Goal: Navigation & Orientation: Understand site structure

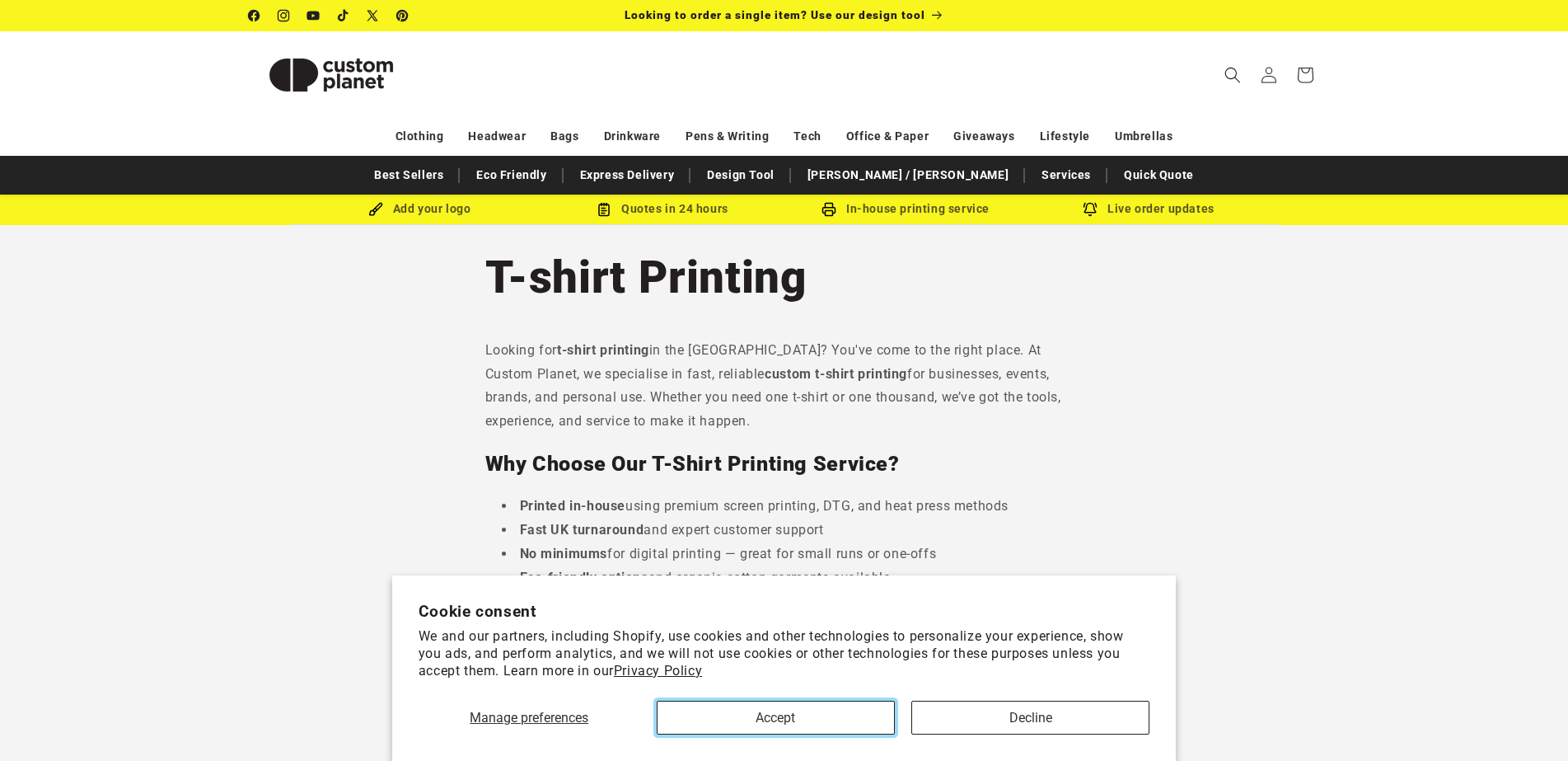
click at [801, 708] on button "Accept" at bounding box center [776, 718] width 238 height 34
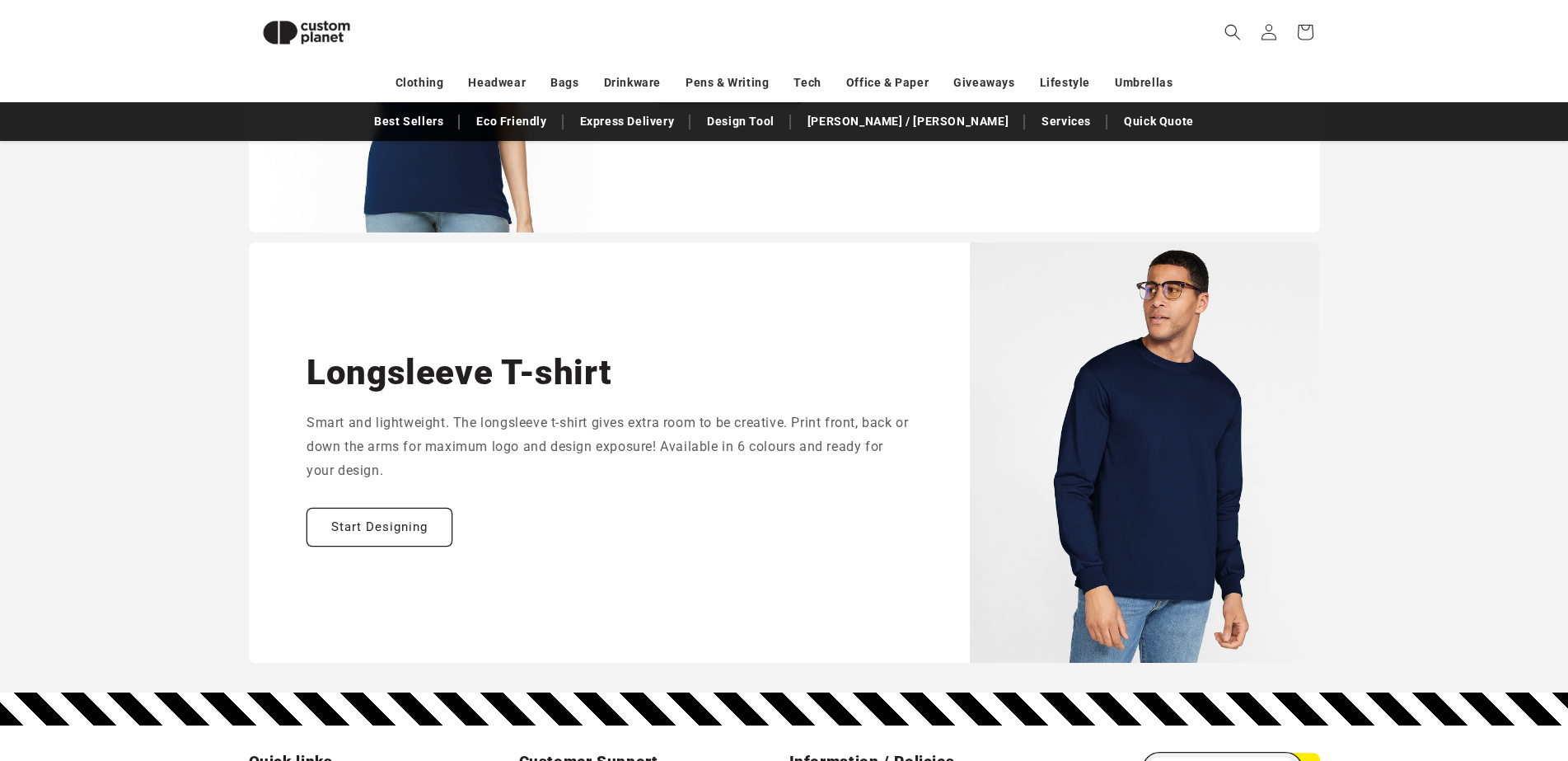
scroll to position [2474, 0]
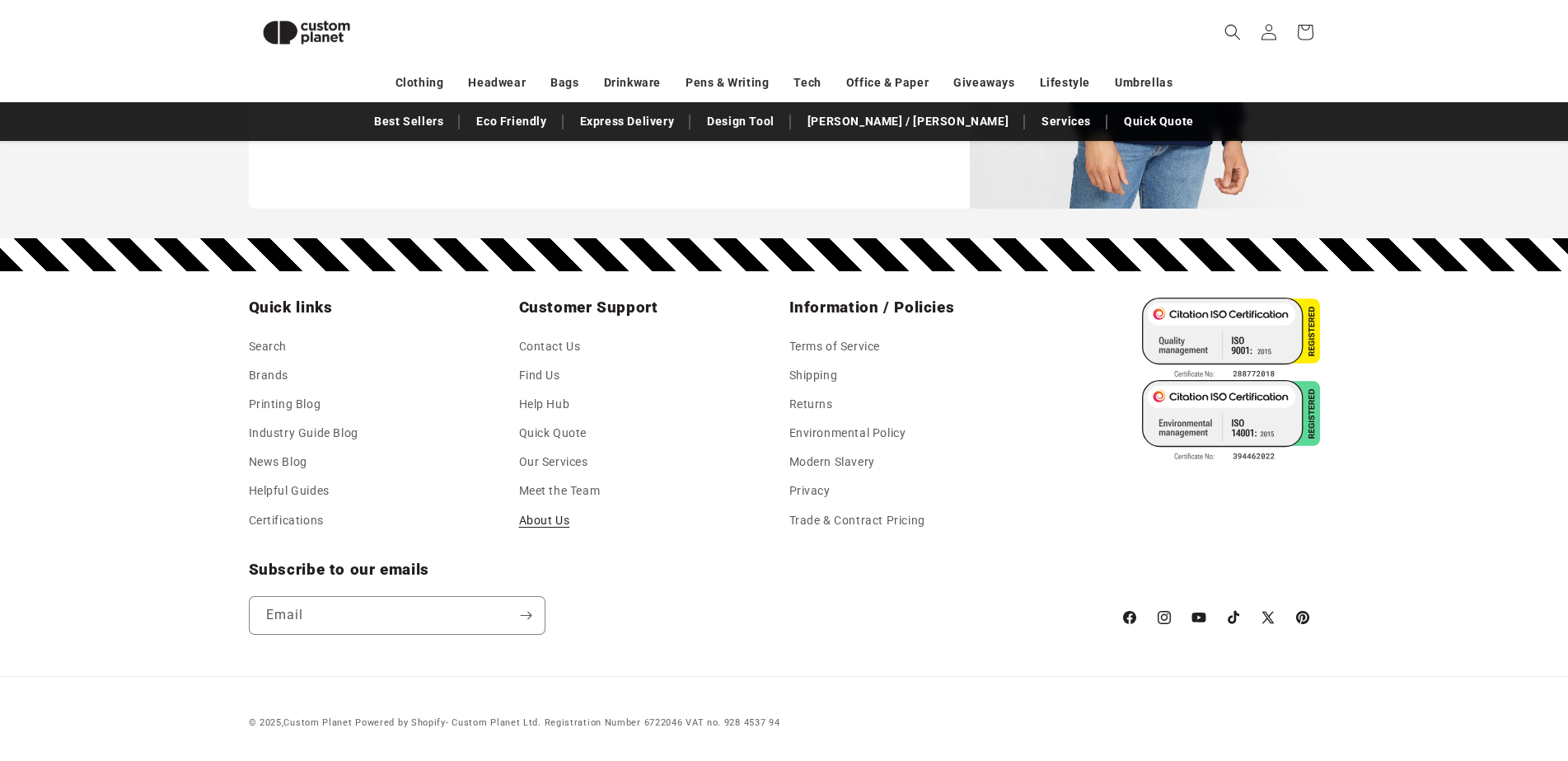
click at [545, 527] on link "About Us" at bounding box center [545, 521] width 51 height 29
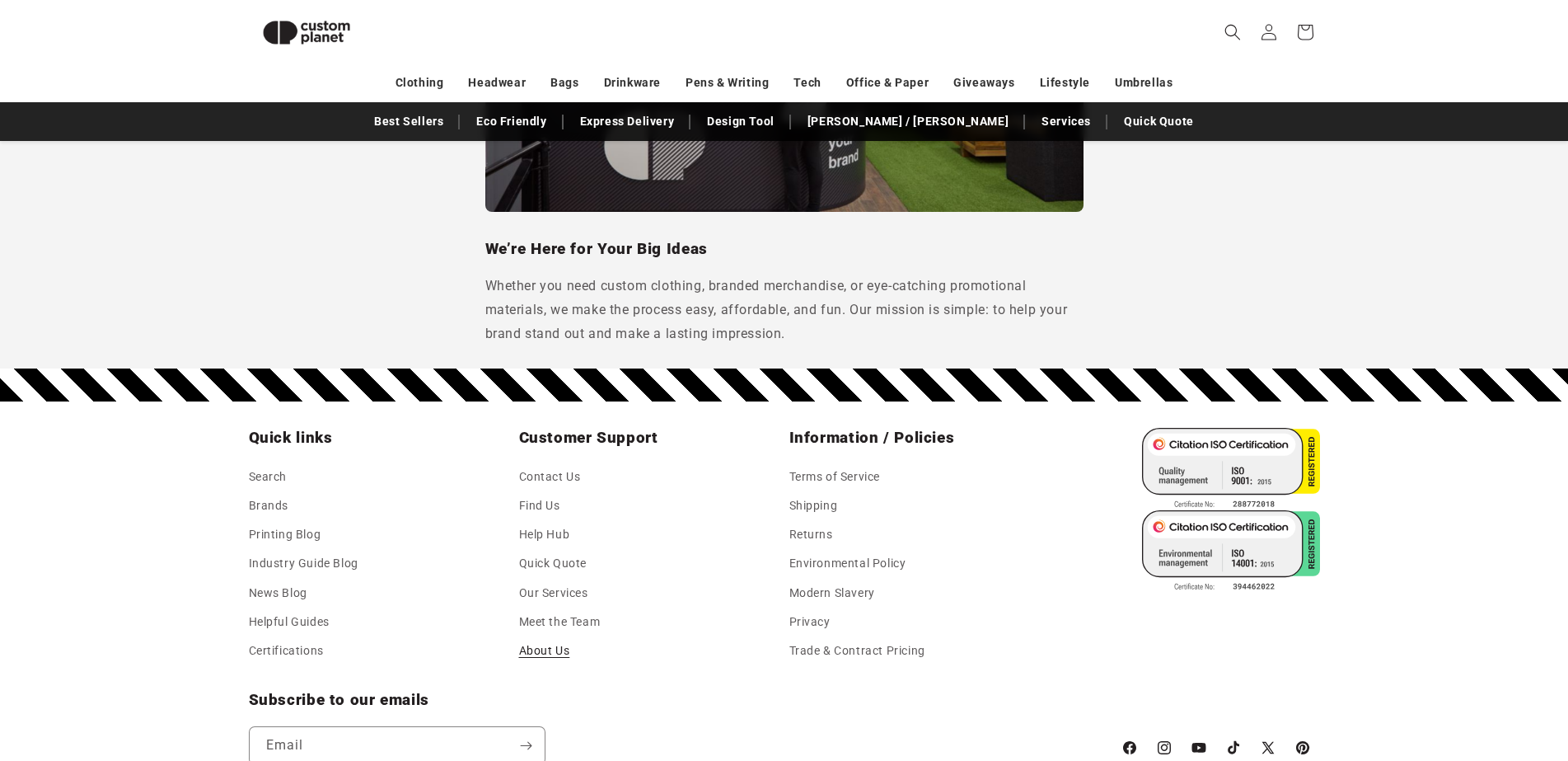
scroll to position [1564, 0]
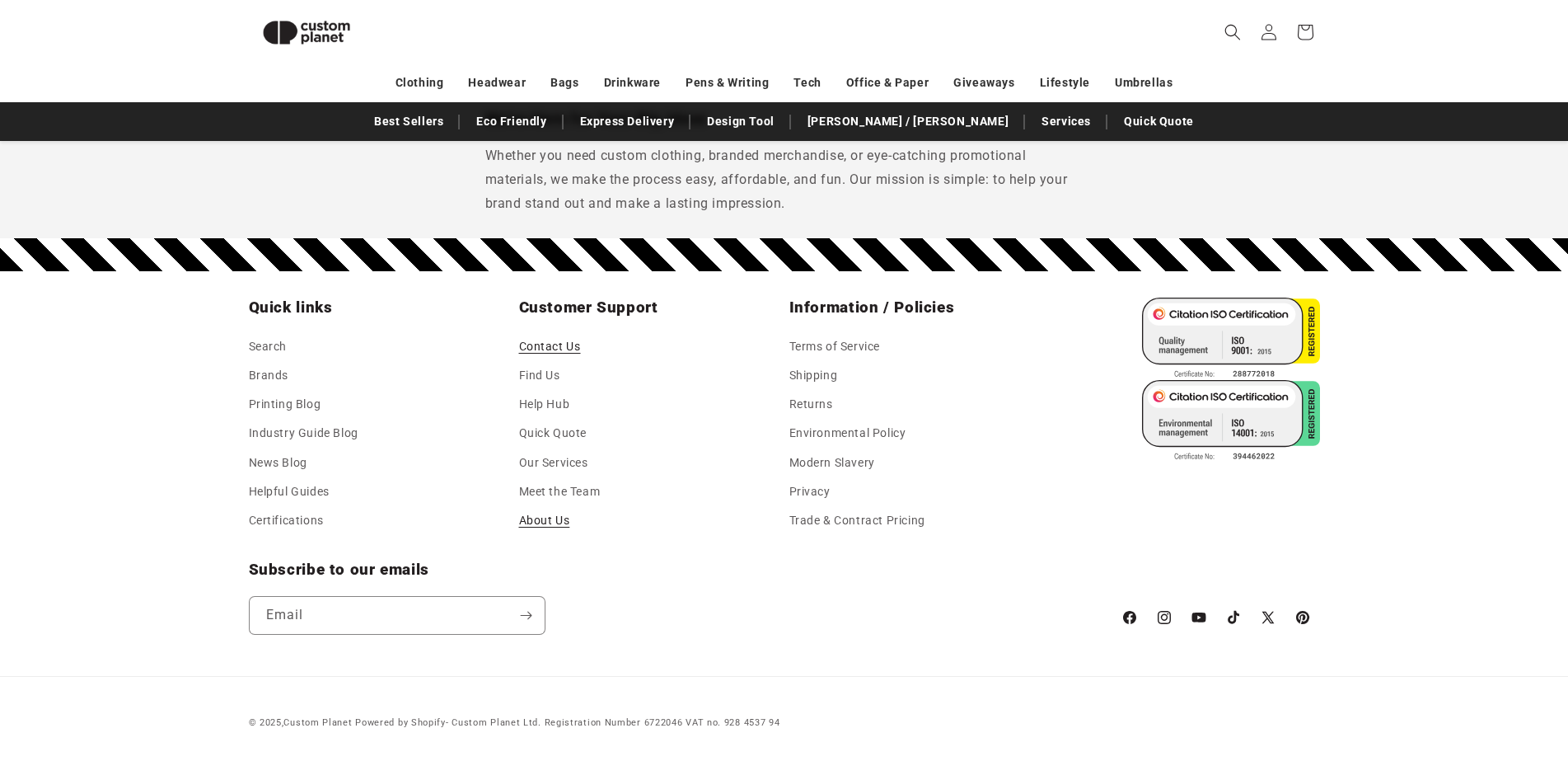
click at [575, 341] on link "Contact Us" at bounding box center [550, 348] width 62 height 25
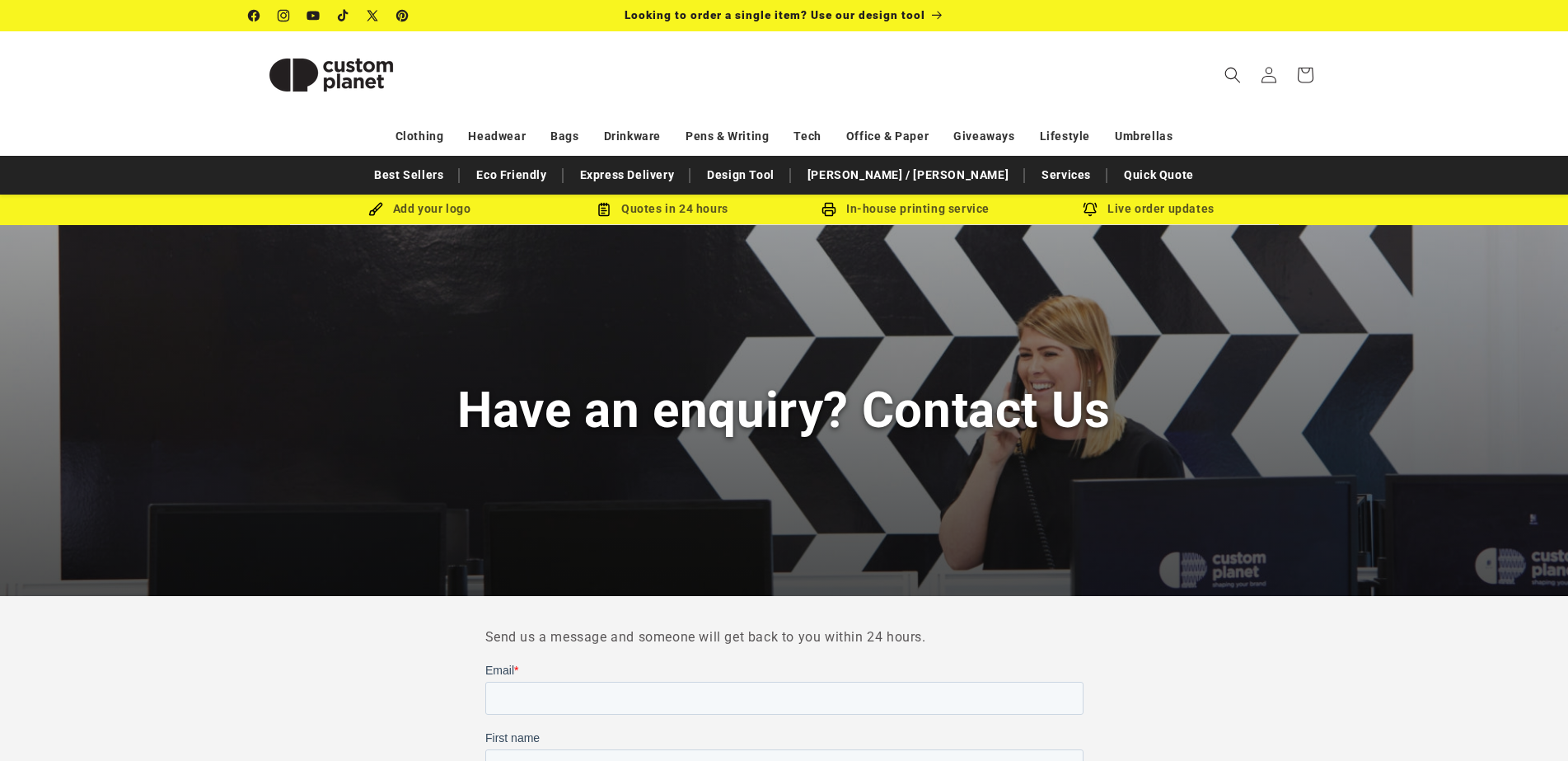
click at [338, 70] on img at bounding box center [331, 74] width 165 height 74
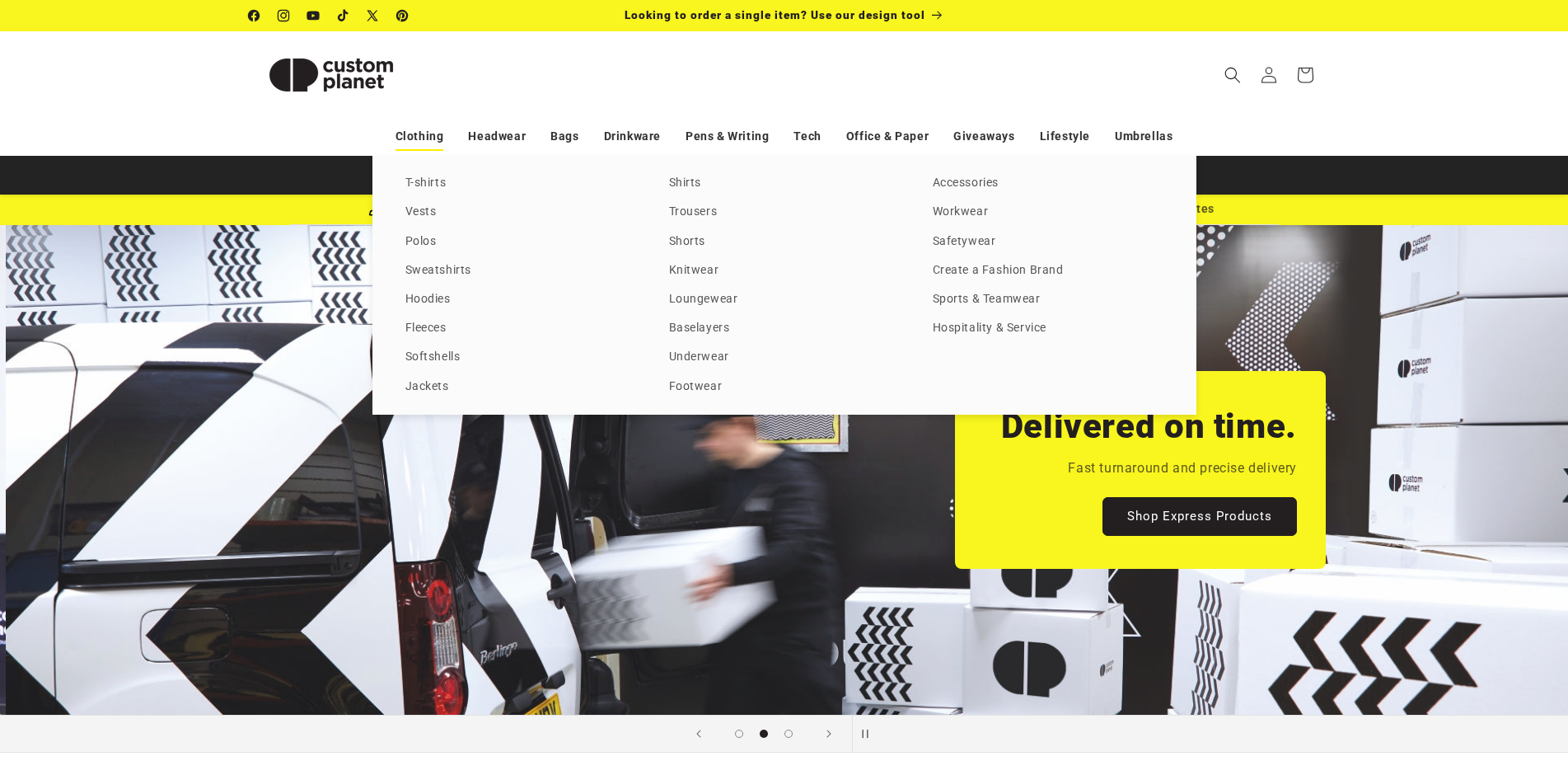
scroll to position [0, 1568]
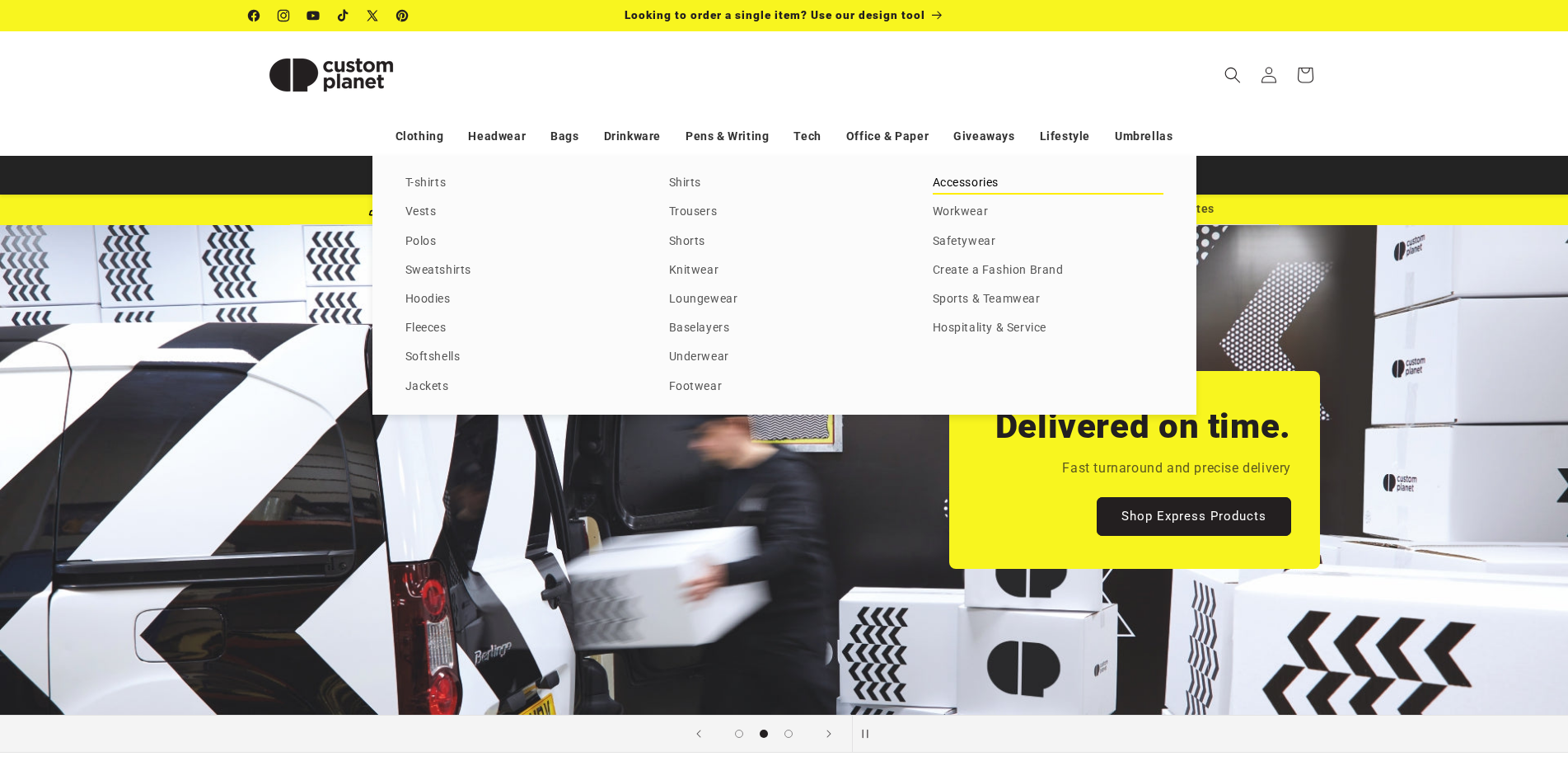
click at [959, 190] on link "Accessories" at bounding box center [1048, 184] width 231 height 22
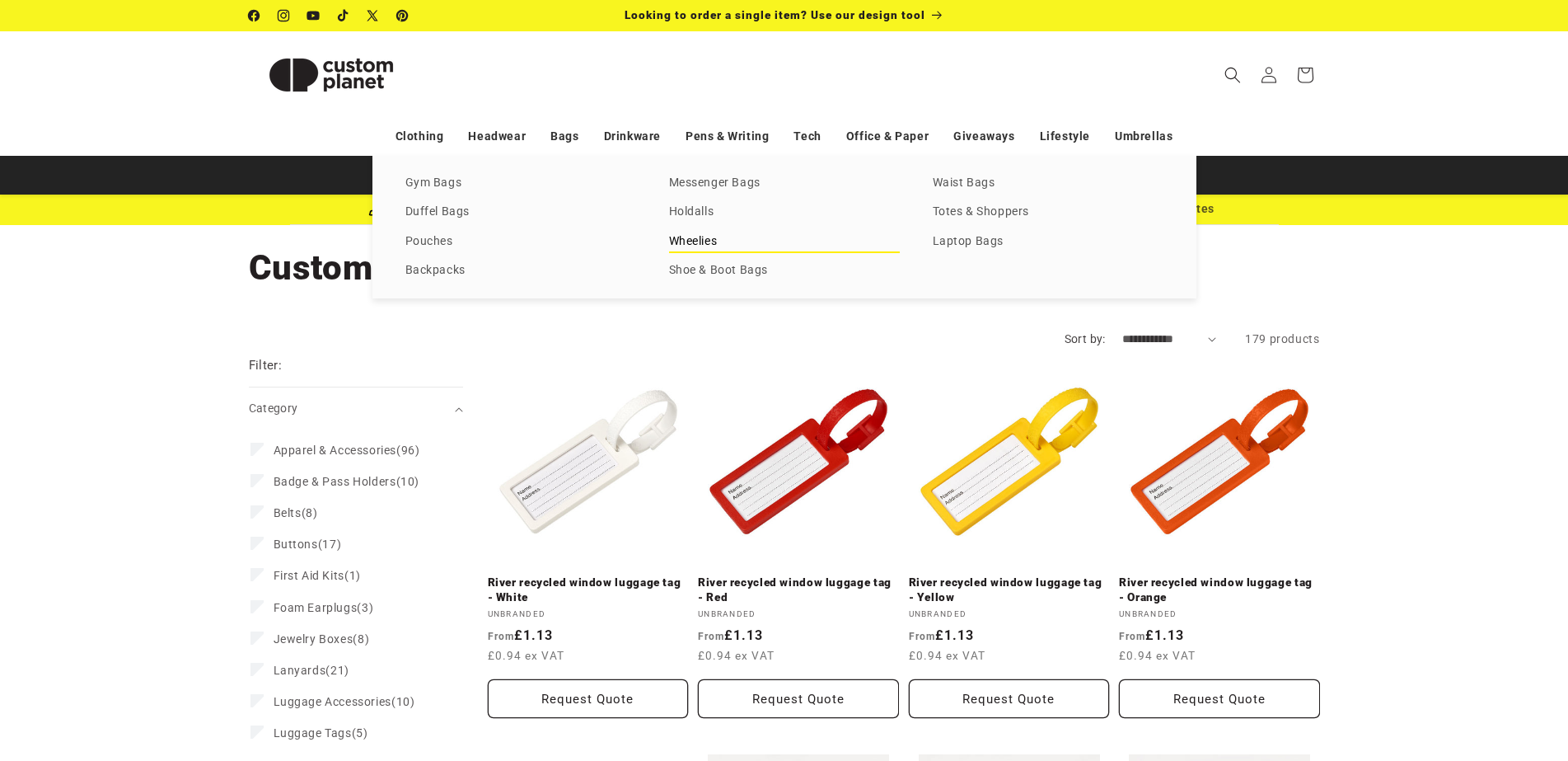
click at [703, 239] on link "Wheelies" at bounding box center [784, 242] width 231 height 22
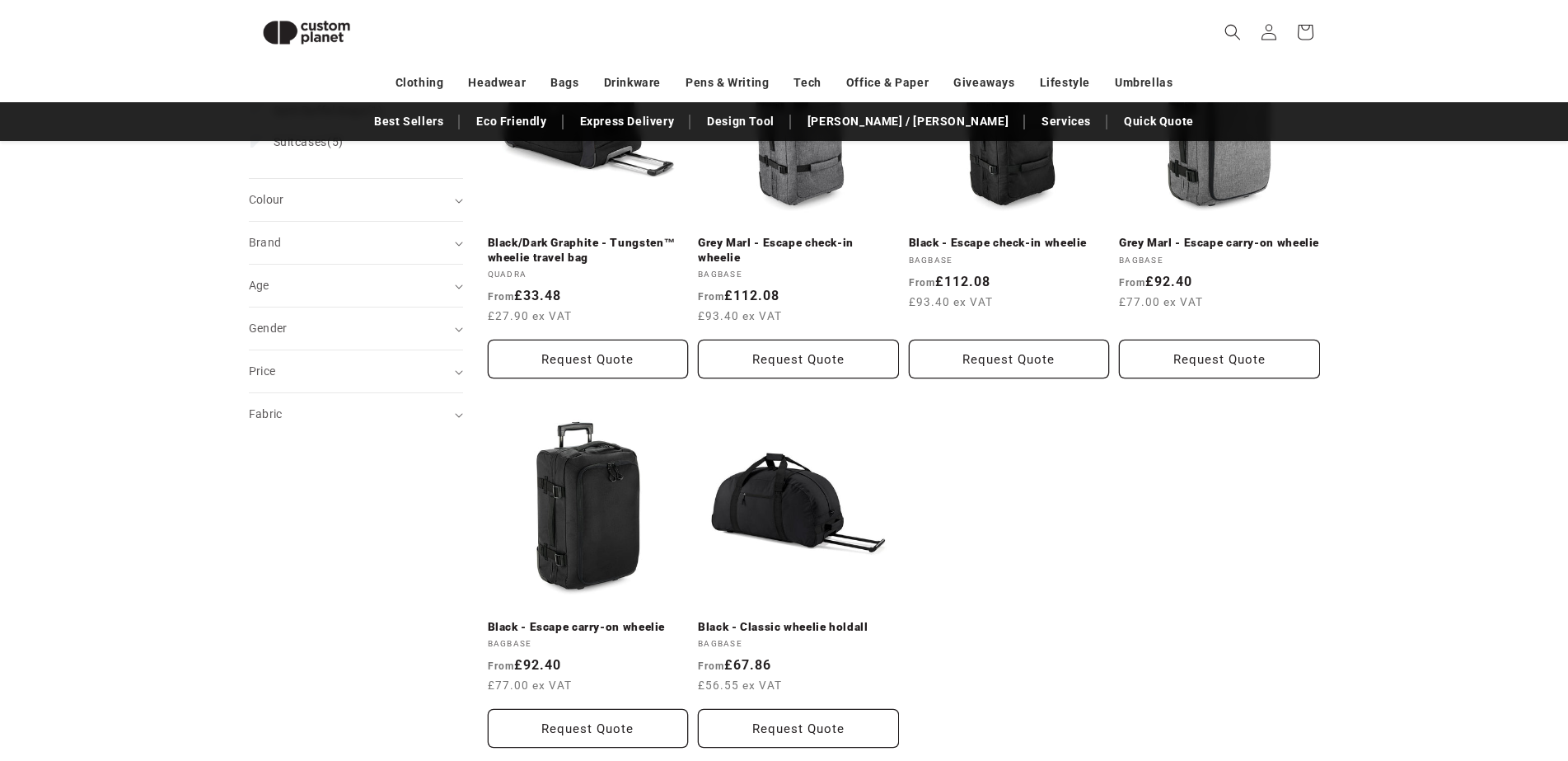
scroll to position [309, 0]
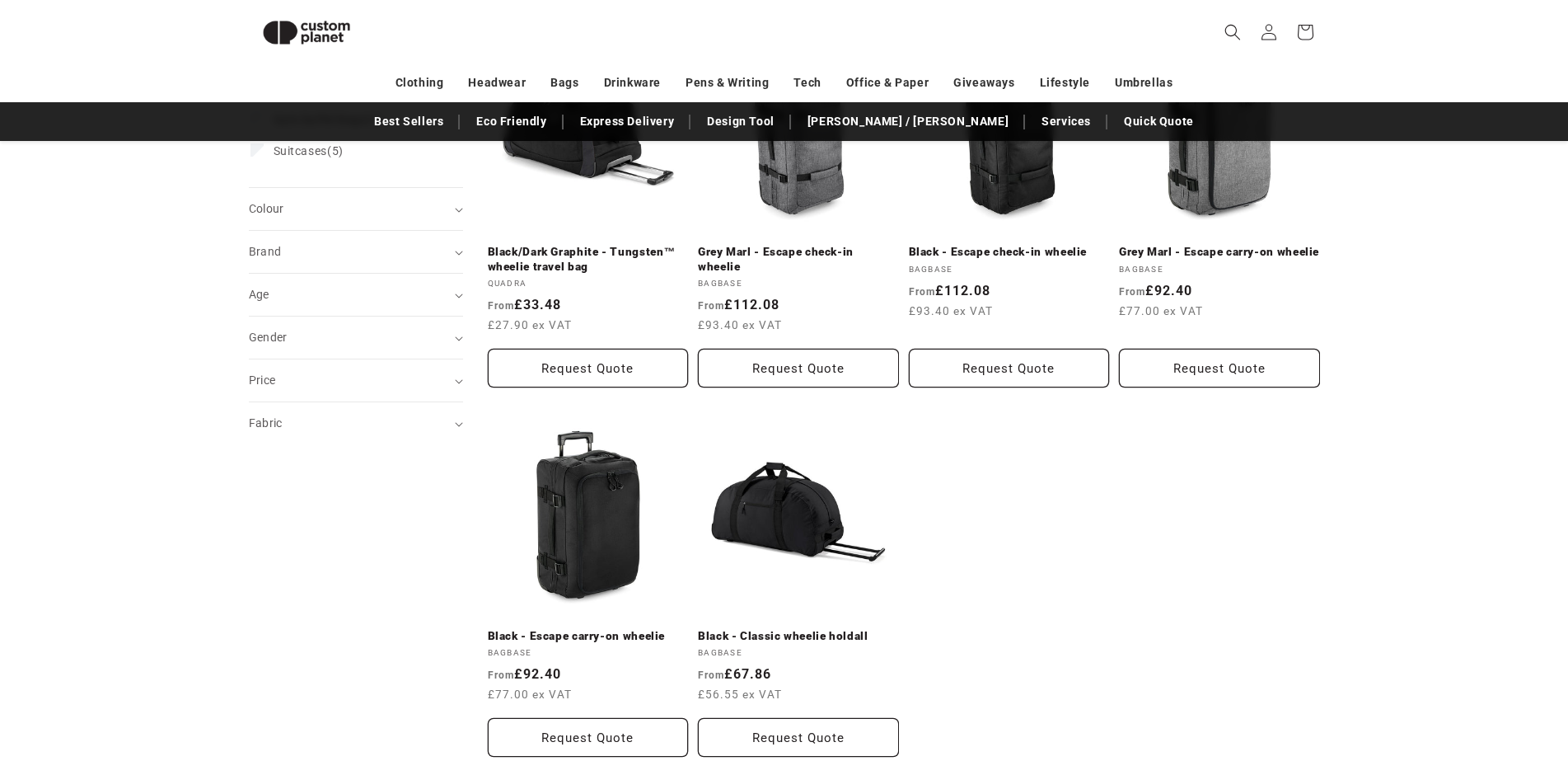
click at [1388, 447] on div "**********" at bounding box center [784, 387] width 1568 height 814
